Goal: Check status

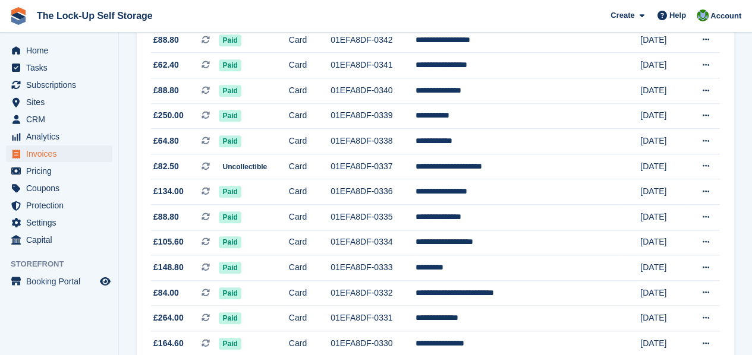
scroll to position [490, 0]
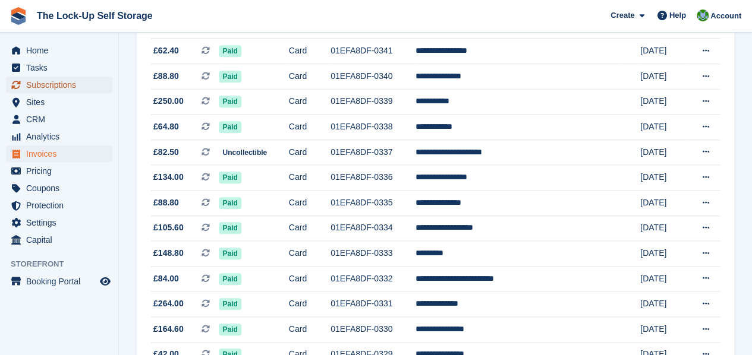
click at [65, 80] on span "Subscriptions" at bounding box center [61, 85] width 71 height 17
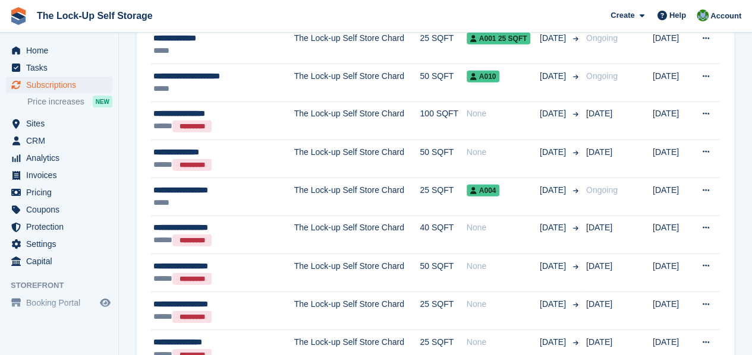
scroll to position [1642, 0]
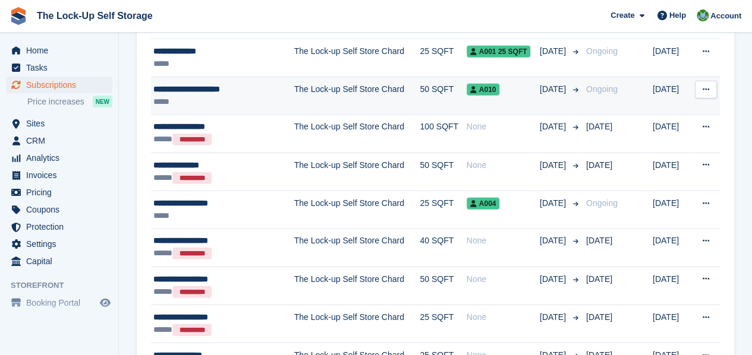
click at [240, 83] on div "**********" at bounding box center [214, 89] width 122 height 12
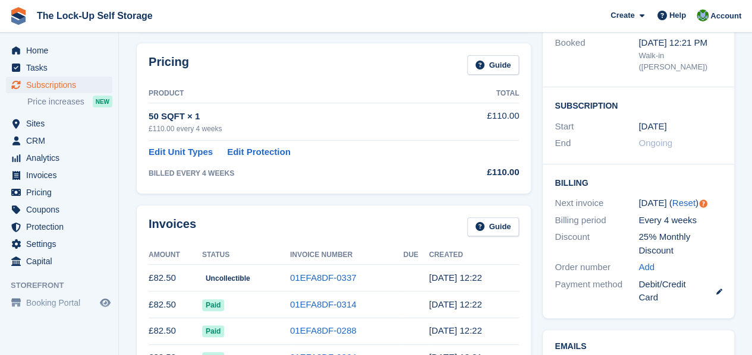
scroll to position [172, 0]
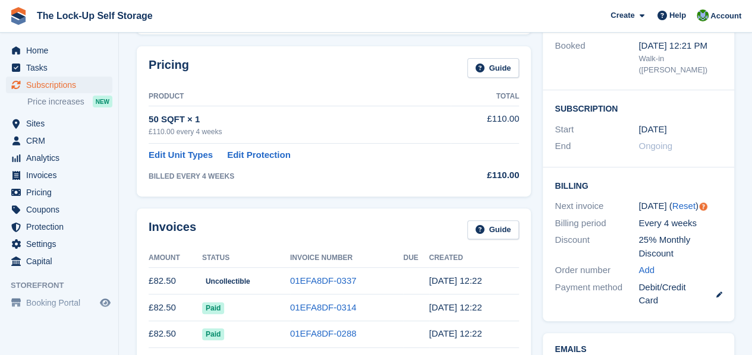
drag, startPoint x: 756, startPoint y: 48, endPoint x: 760, endPoint y: 100, distance: 52.5
click at [751, 100] on html "The Lock-Up Self Storage Create Subscription Invoice Contact Deal Discount Page…" at bounding box center [376, 5] width 752 height 355
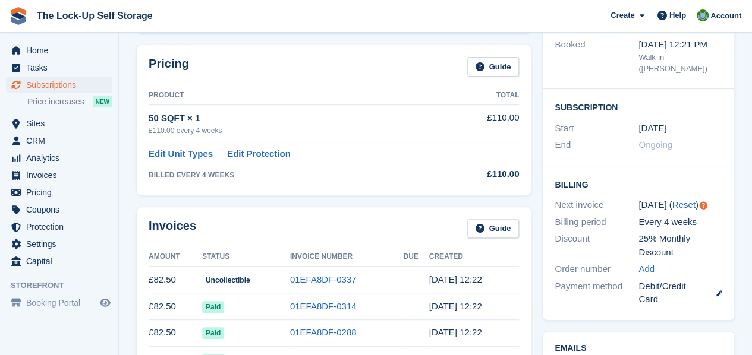
click at [722, 199] on div "Billing Next invoice 19 Aug ( Reset ) Billing period Every 4 weeks Discount 25%…" at bounding box center [638, 243] width 191 height 154
click at [313, 275] on link "01EFA8DF-0337" at bounding box center [323, 280] width 67 height 10
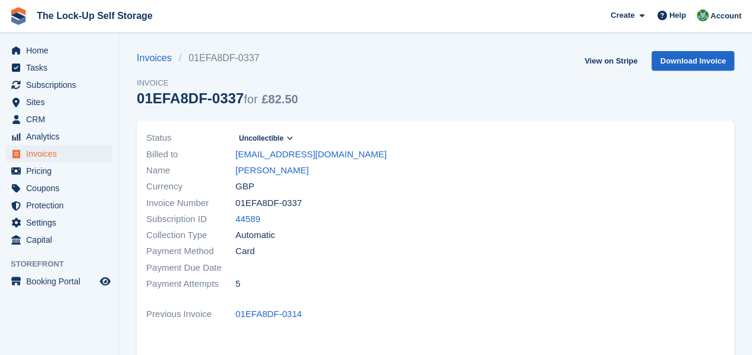
click at [291, 139] on icon at bounding box center [289, 138] width 7 height 7
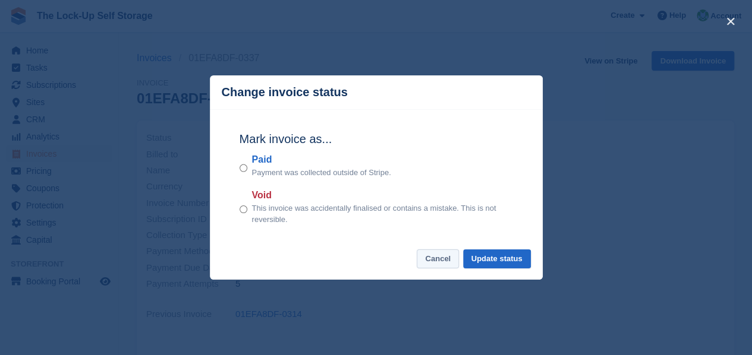
click at [449, 265] on button "Cancel" at bounding box center [438, 260] width 42 height 20
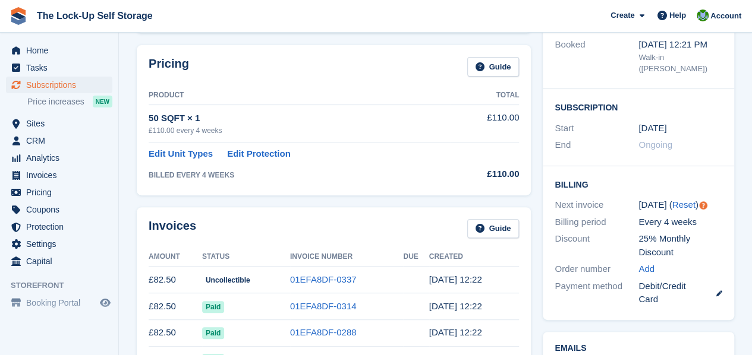
scroll to position [87, 0]
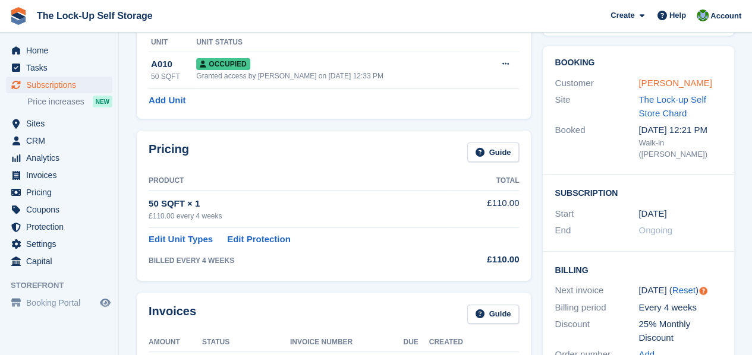
click at [654, 87] on link "Mr Crispin Oduor Obudo" at bounding box center [674, 83] width 73 height 10
